Goal: Task Accomplishment & Management: Manage account settings

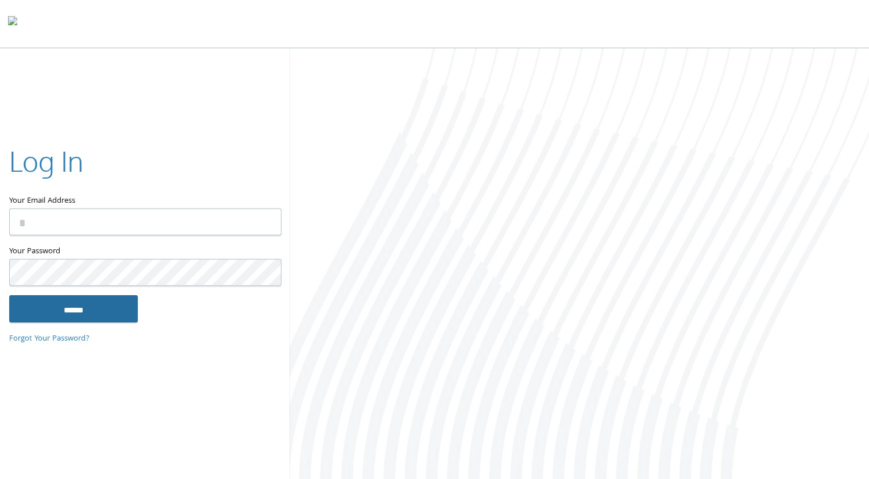
type input "**********"
click at [86, 312] on input "******" at bounding box center [73, 309] width 129 height 28
type input "**********"
click at [102, 321] on input "******" at bounding box center [73, 309] width 129 height 28
